Goal: Task Accomplishment & Management: Use online tool/utility

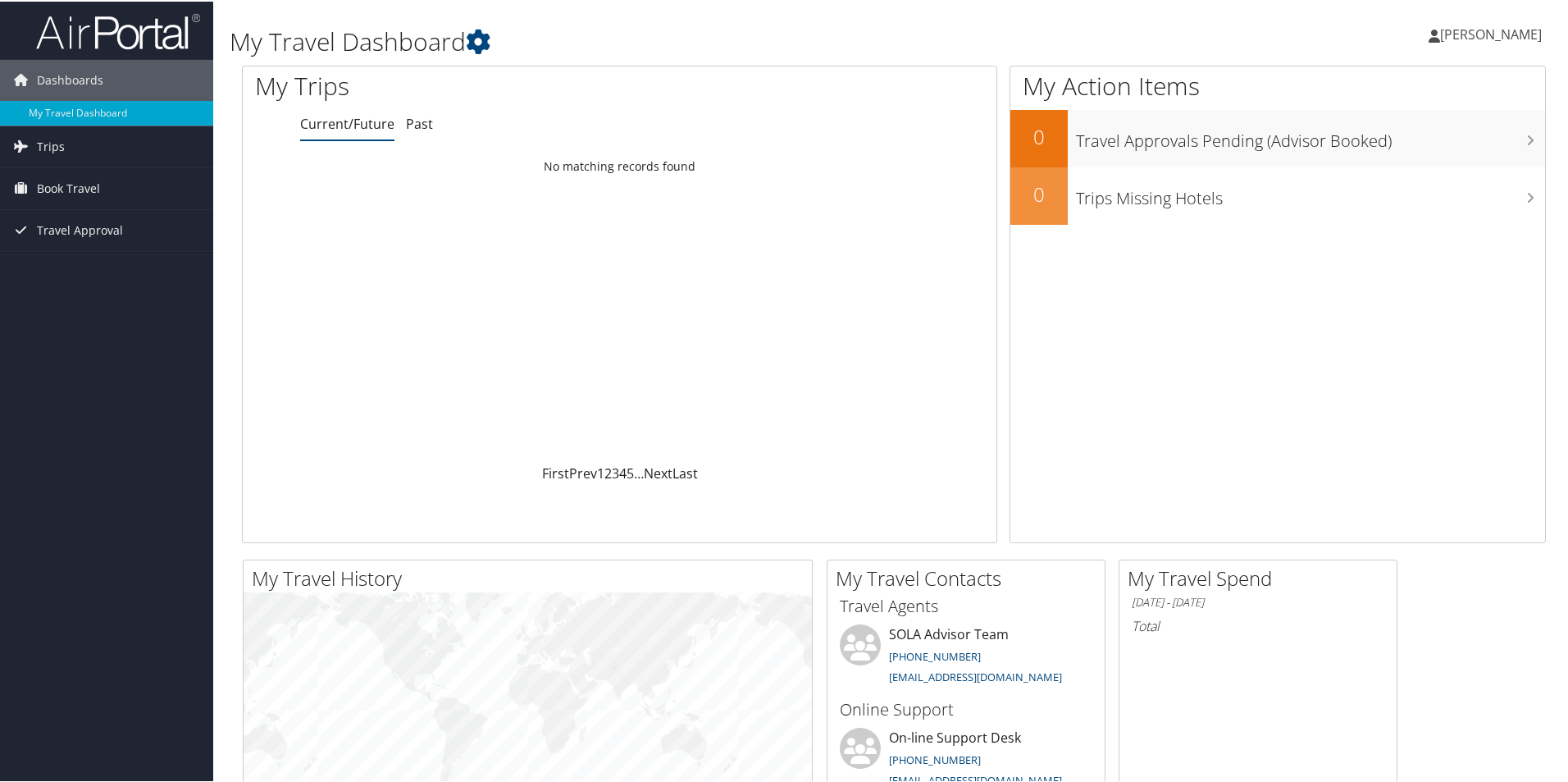
click at [29, 180] on icon at bounding box center [20, 186] width 25 height 25
click at [147, 262] on link "Book/Manage Online Trips" at bounding box center [106, 269] width 214 height 25
click at [130, 228] on link "Agent Booking Request" at bounding box center [106, 219] width 214 height 25
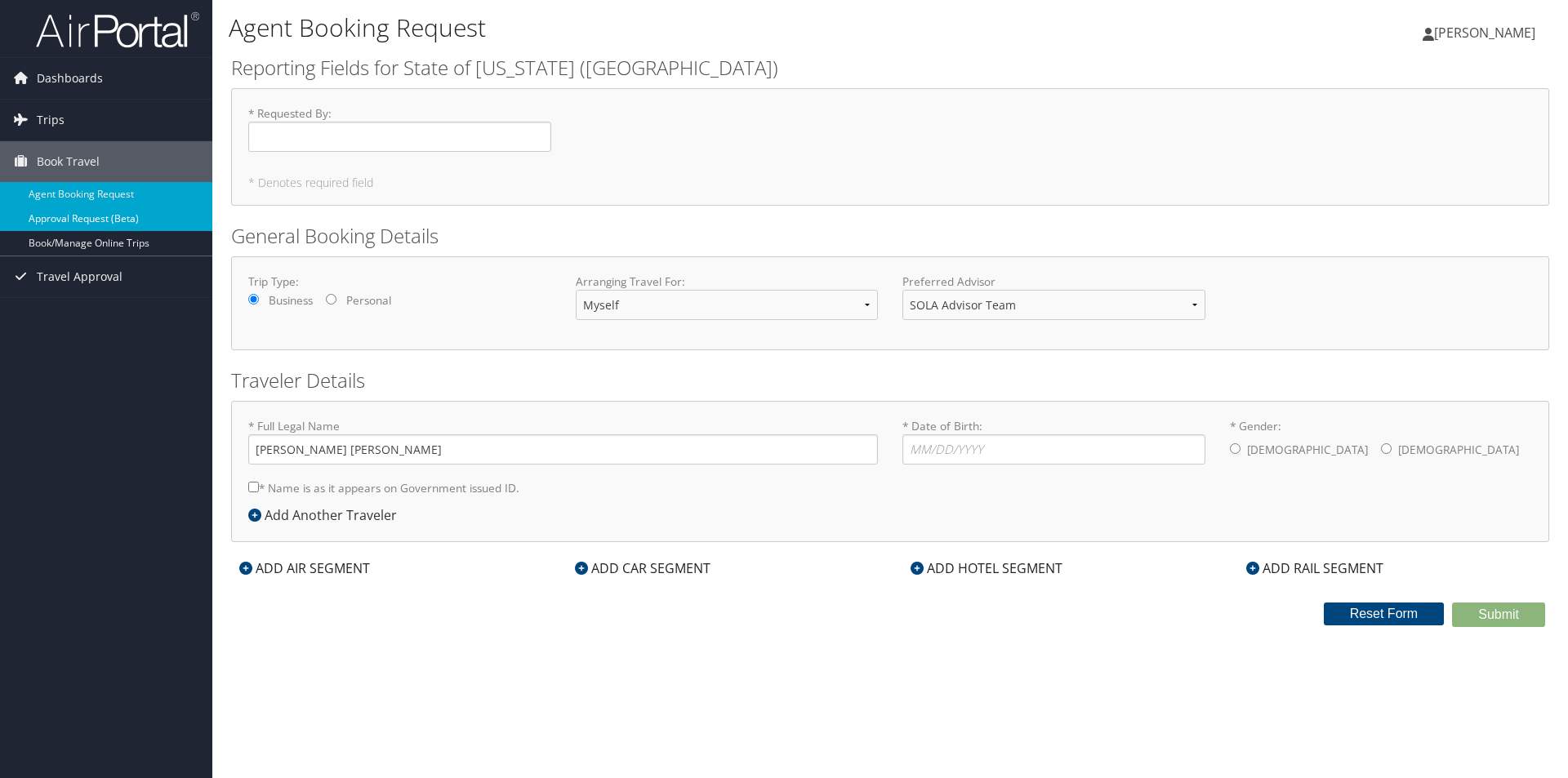
click at [123, 224] on link "Approval Request (Beta)" at bounding box center [106, 218] width 213 height 25
